Goal: Information Seeking & Learning: Learn about a topic

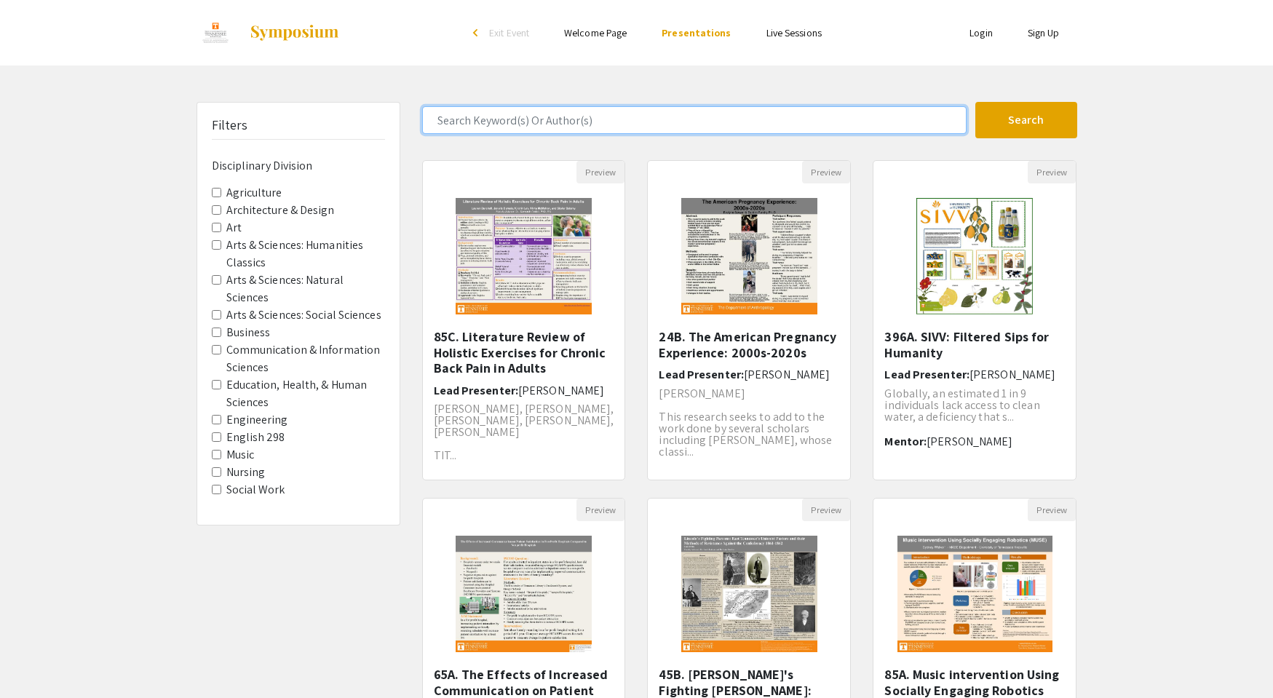
click at [543, 117] on input "Search Keyword(s) Or Author(s)" at bounding box center [694, 120] width 545 height 28
click at [975, 102] on button "Search" at bounding box center [1026, 120] width 102 height 36
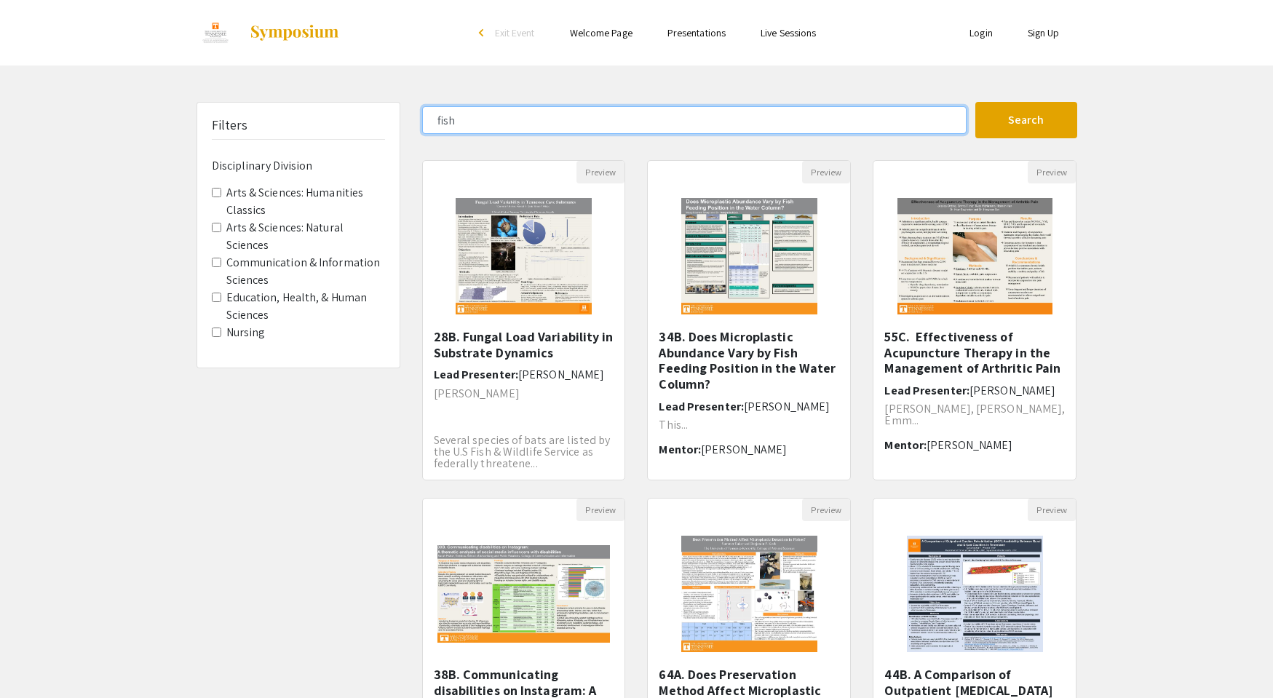
click at [580, 120] on input "fish" at bounding box center [694, 120] width 545 height 28
click at [975, 102] on button "Search" at bounding box center [1026, 120] width 102 height 36
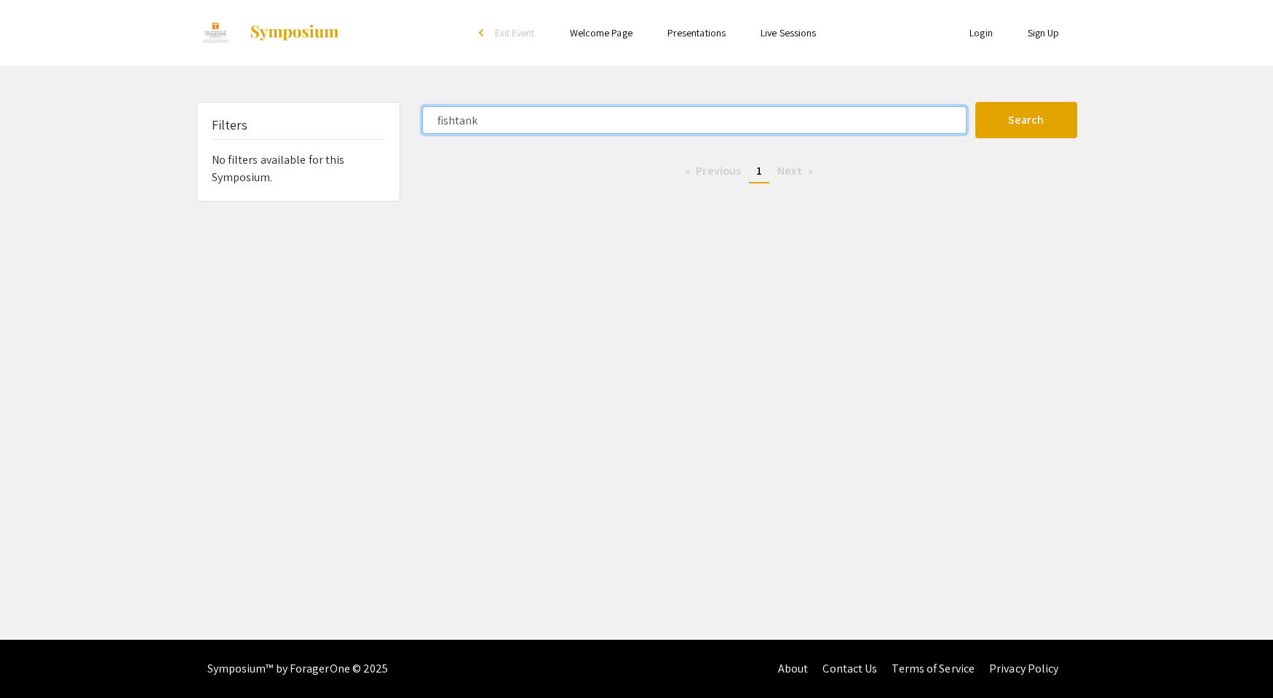
drag, startPoint x: 606, startPoint y: 124, endPoint x: 282, endPoint y: 113, distance: 324.1
click at [282, 113] on div "Filters No filters available for this Symposium. fishtank Search 0 Results foun…" at bounding box center [637, 152] width 903 height 100
click at [975, 102] on button "Search" at bounding box center [1026, 120] width 102 height 36
type input "fish"
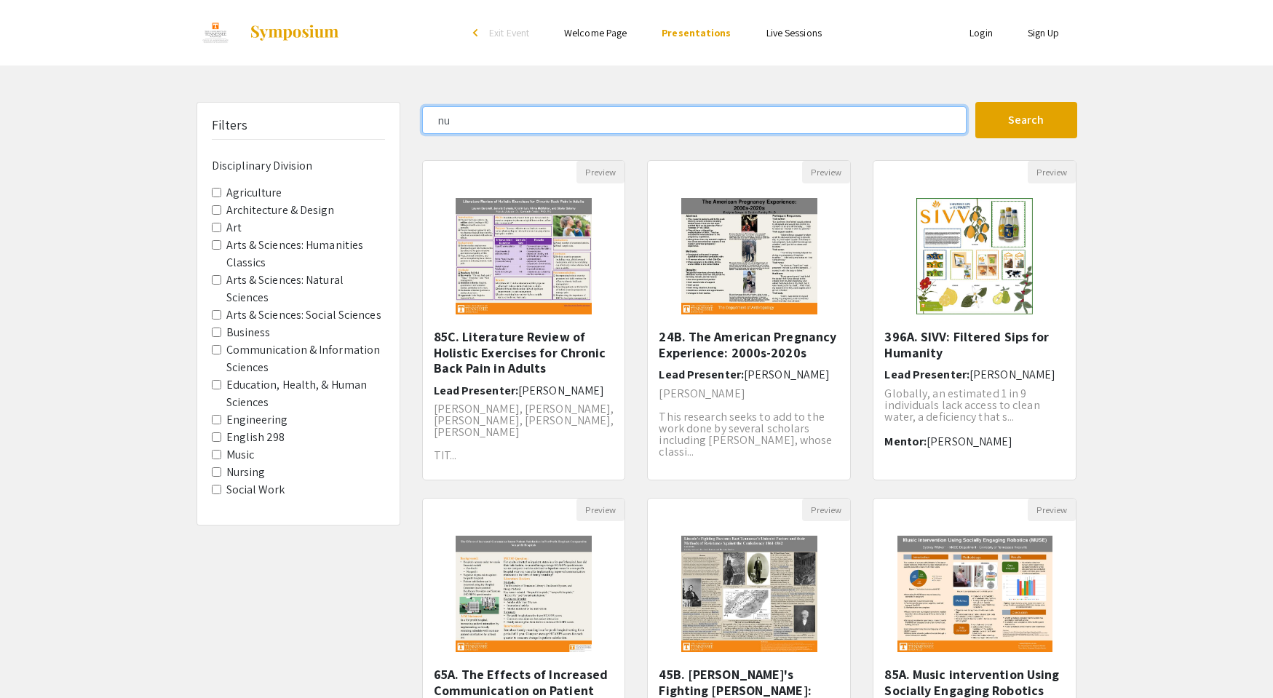
type input "n"
click at [218, 419] on Division-Engineering "Engineering" at bounding box center [216, 419] width 9 height 9
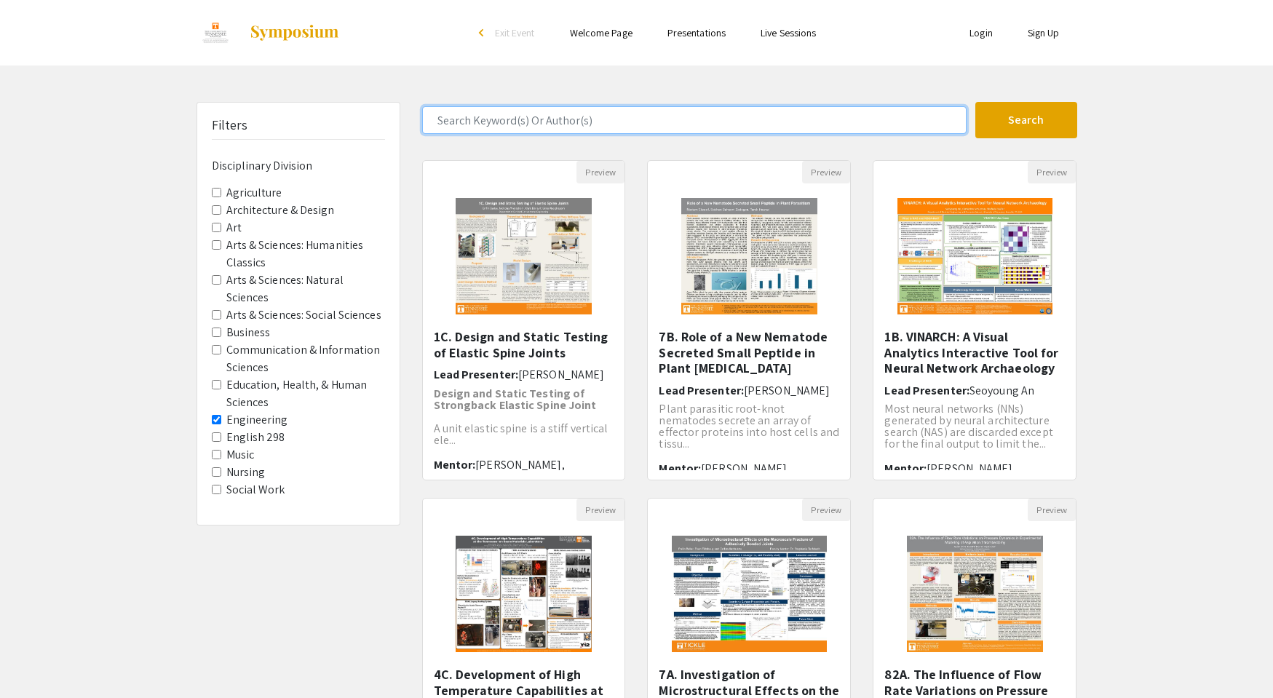
click at [729, 122] on input "Search Keyword(s) Or Author(s)" at bounding box center [694, 120] width 545 height 28
type input "[PERSON_NAME]"
click at [975, 102] on button "Search" at bounding box center [1026, 120] width 102 height 36
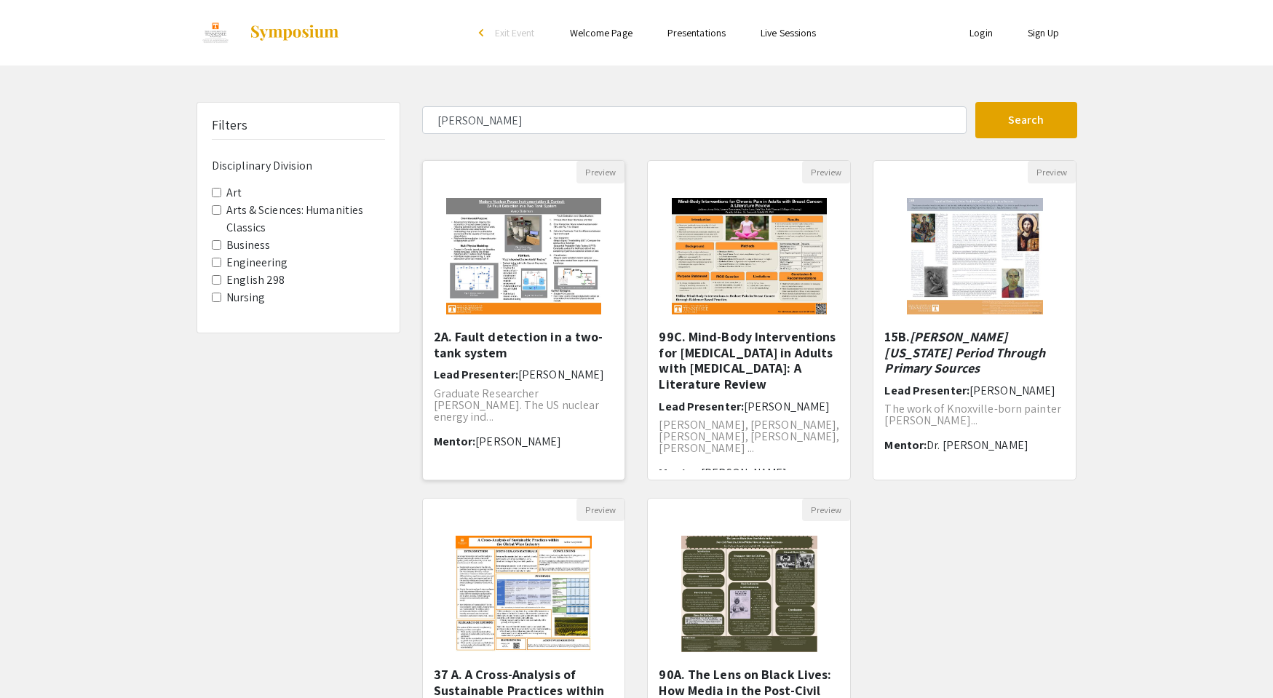
click at [486, 279] on img at bounding box center [524, 256] width 184 height 146
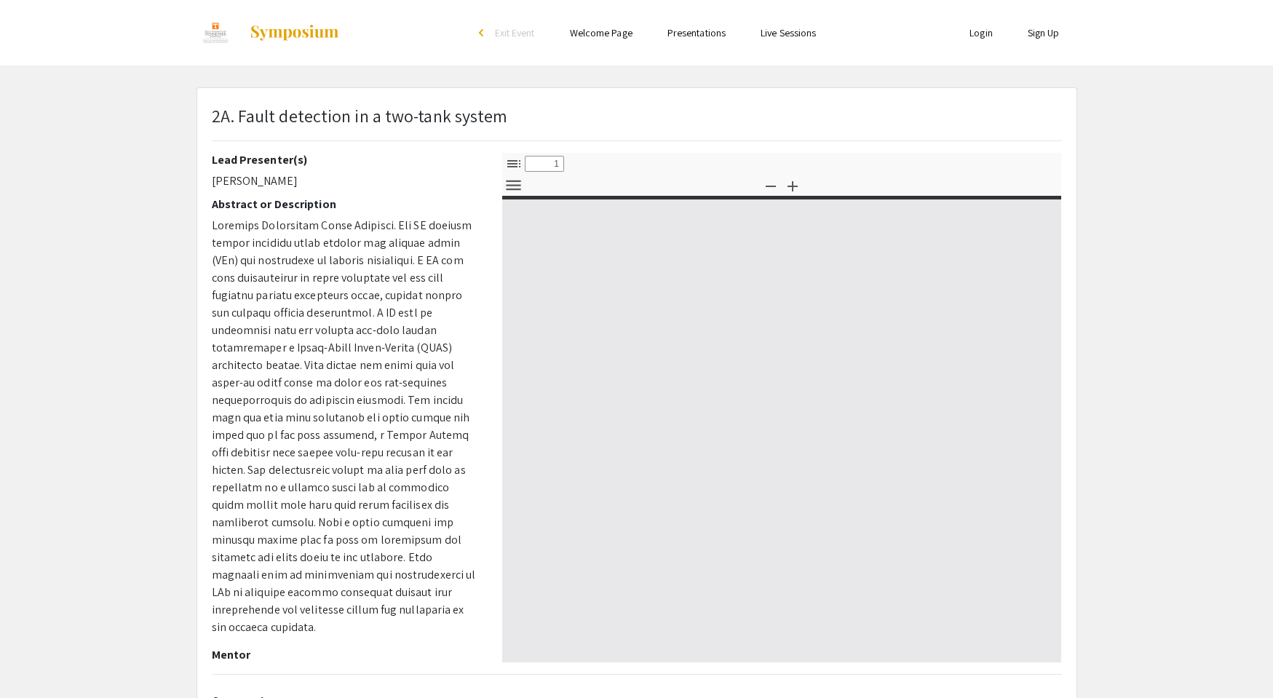
select select "custom"
type input "0"
select select "custom"
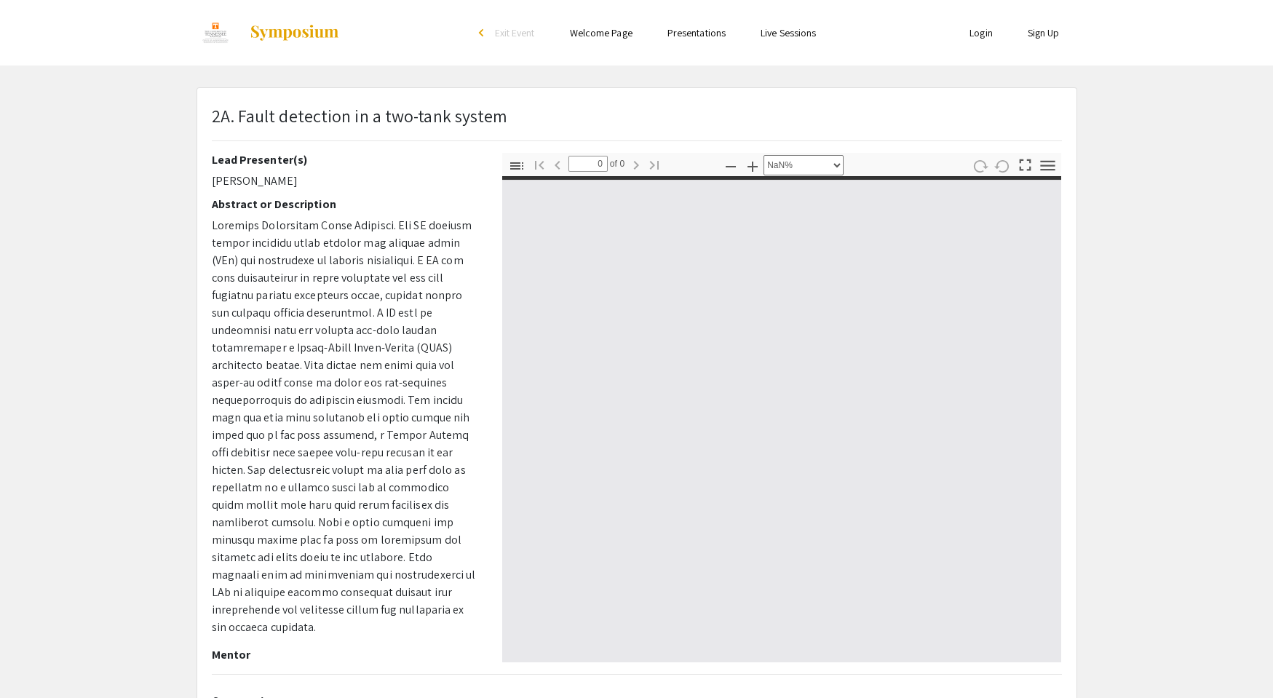
type input "1"
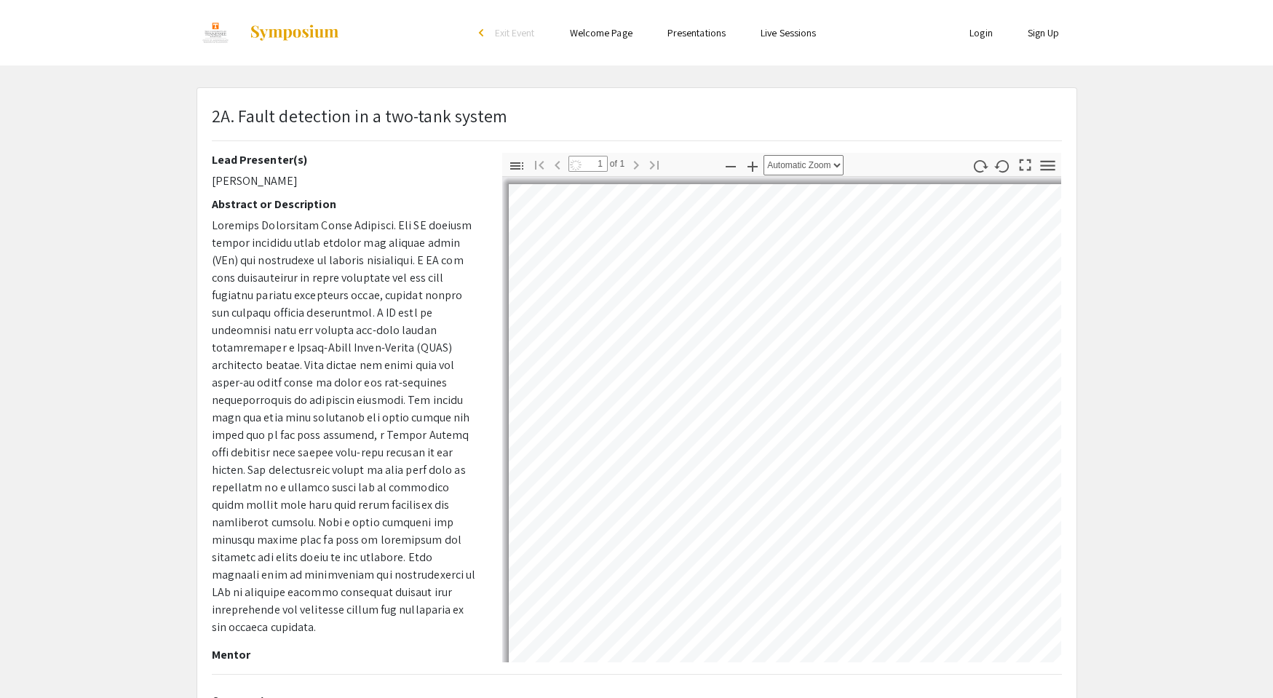
select select "auto"
